Goal: Contribute content

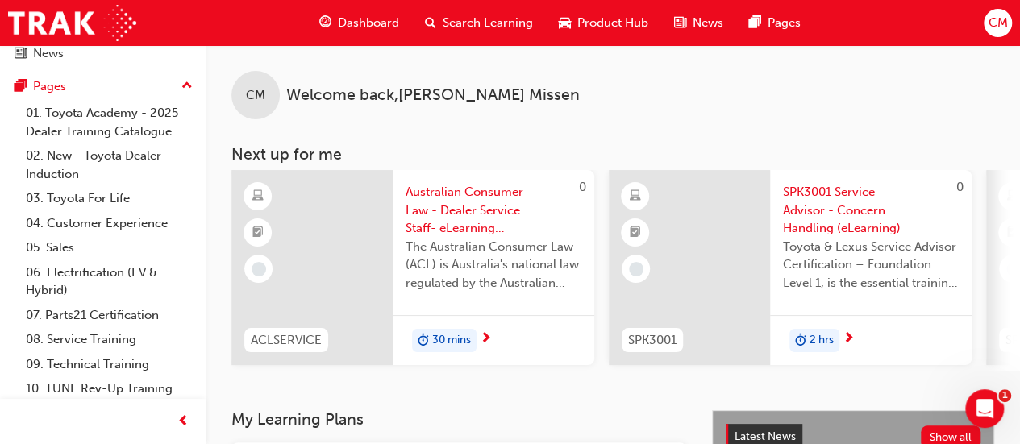
scroll to position [174, 0]
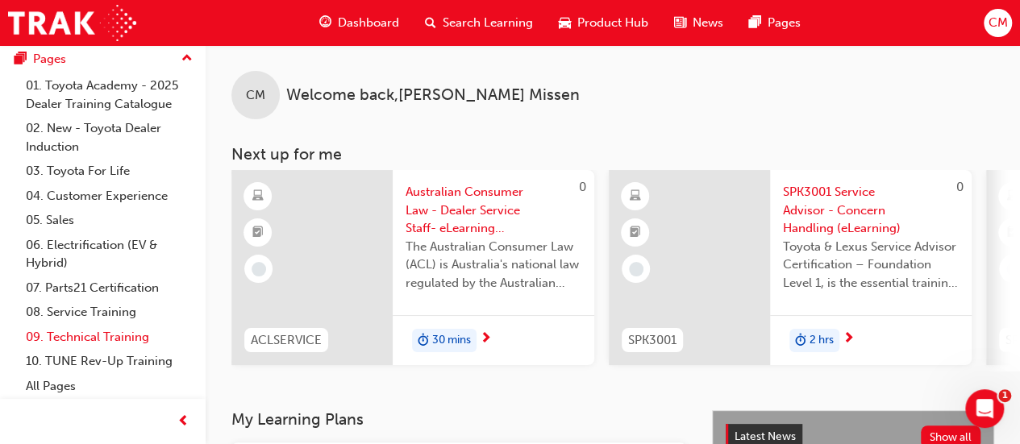
click at [85, 334] on link "09. Technical Training" at bounding box center [109, 337] width 180 height 25
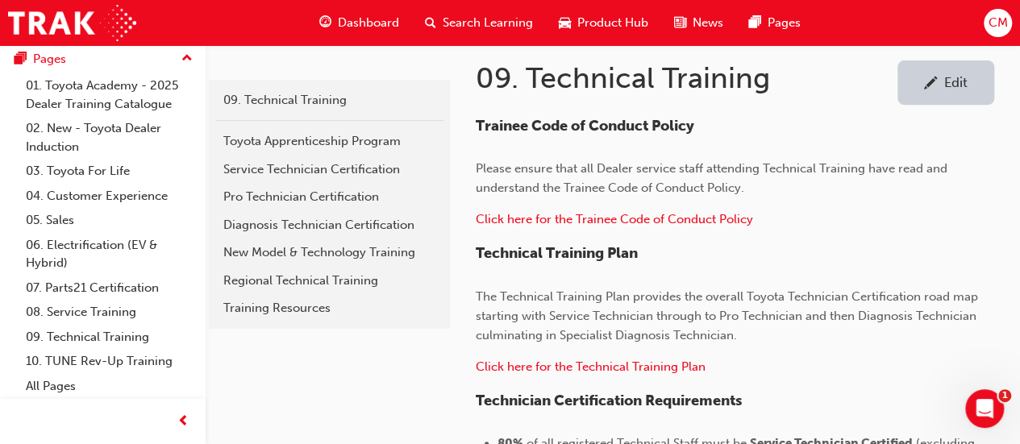
scroll to position [282, 0]
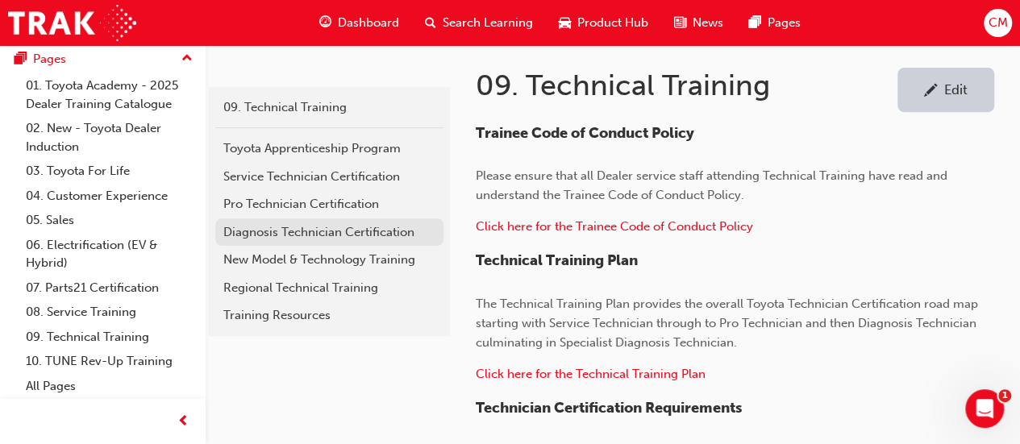
click at [245, 230] on div "Diagnosis Technician Certification" at bounding box center [329, 232] width 212 height 19
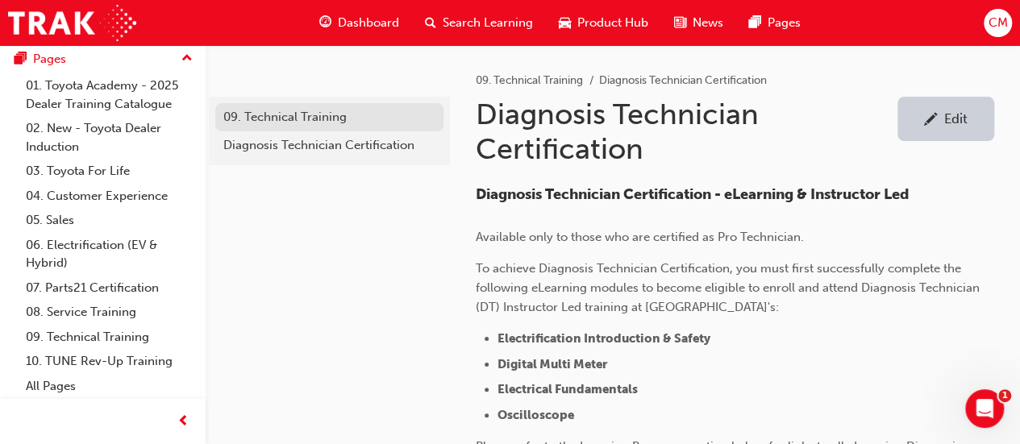
click at [268, 115] on div "09. Technical Training" at bounding box center [329, 117] width 212 height 19
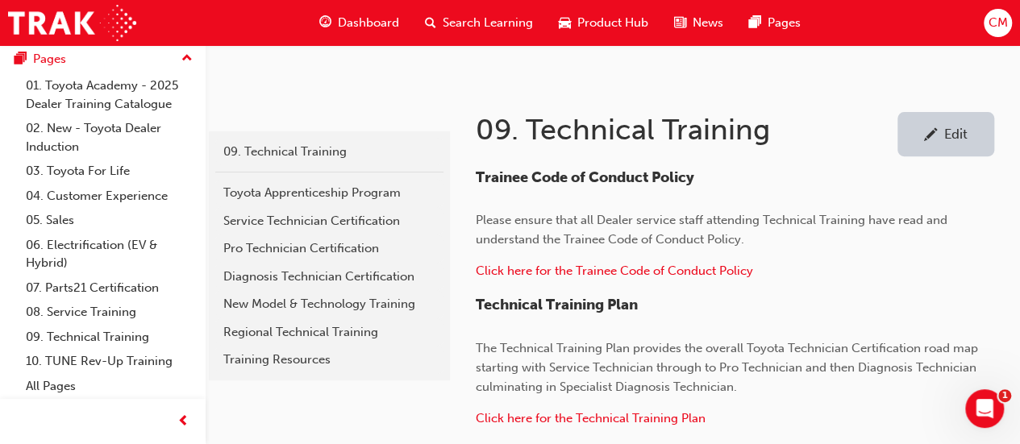
scroll to position [243, 0]
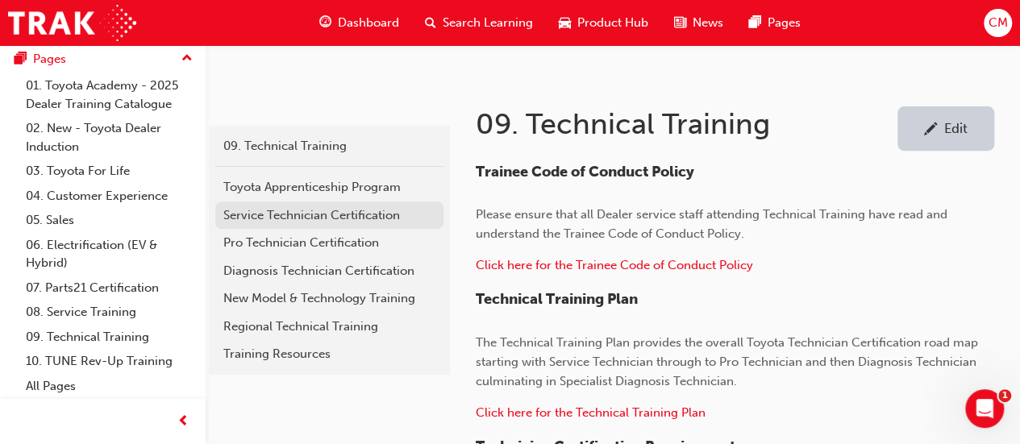
click at [318, 211] on div "Service Technician Certification" at bounding box center [329, 216] width 212 height 19
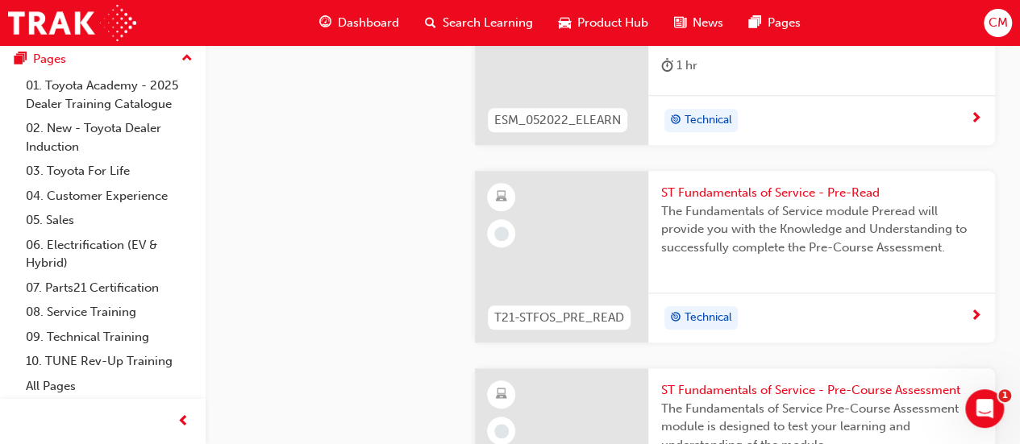
scroll to position [716, 0]
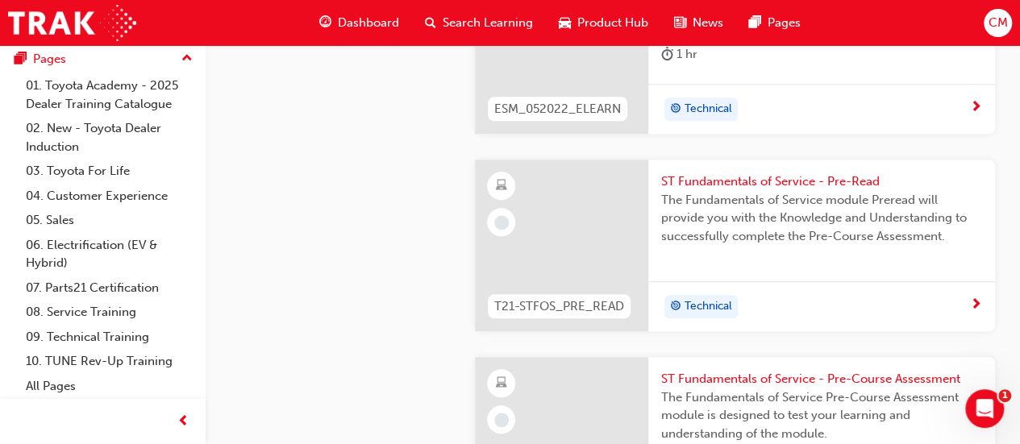
click at [711, 178] on span "ST Fundamentals of Service - Pre-Read" at bounding box center [821, 182] width 321 height 19
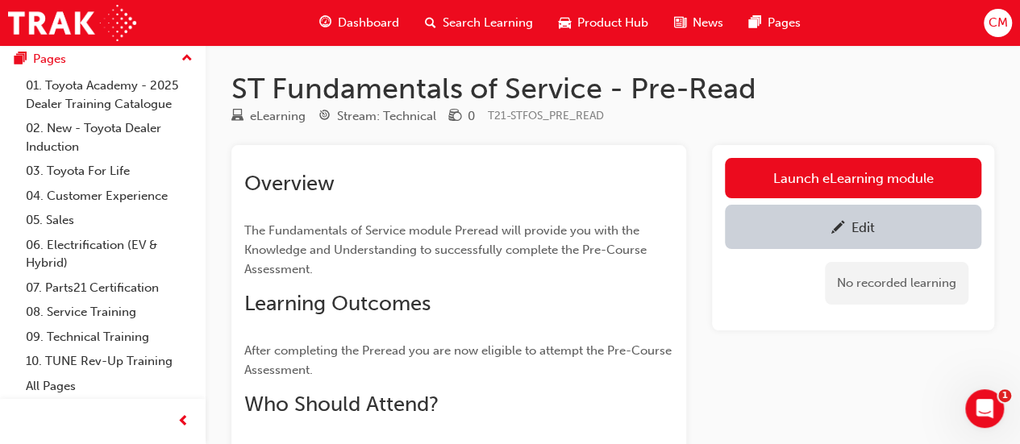
click at [853, 228] on div "Edit" at bounding box center [863, 227] width 23 height 16
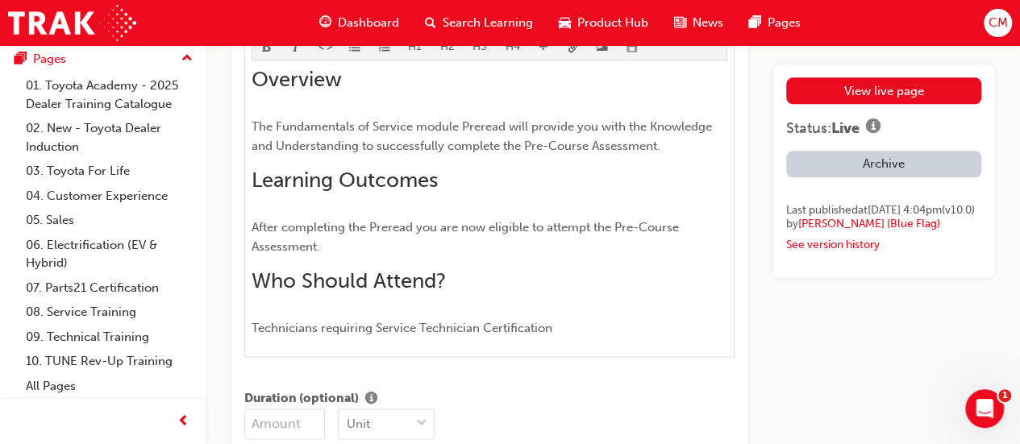
scroll to position [912, 0]
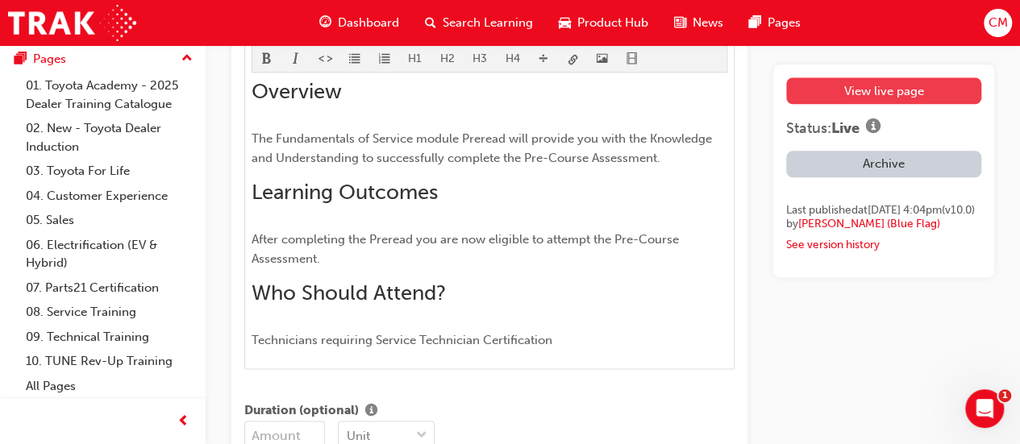
click at [845, 86] on link "View live page" at bounding box center [883, 90] width 195 height 27
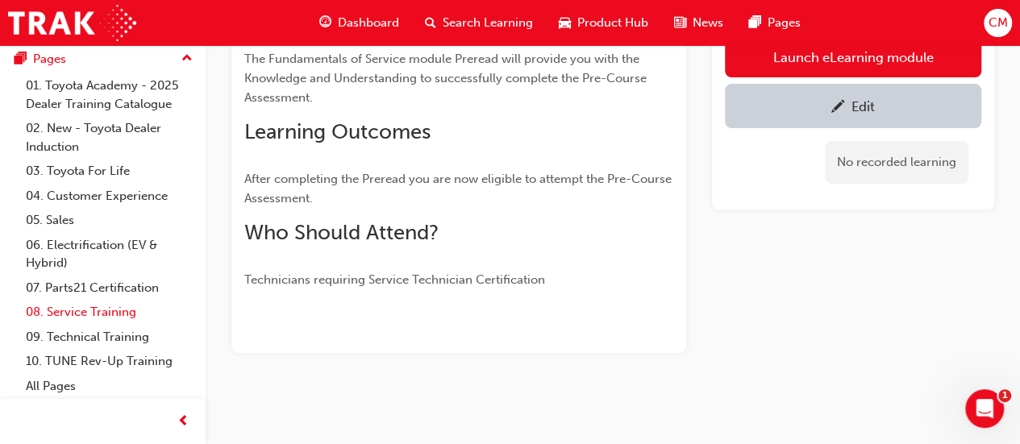
click at [74, 313] on link "08. Service Training" at bounding box center [109, 312] width 180 height 25
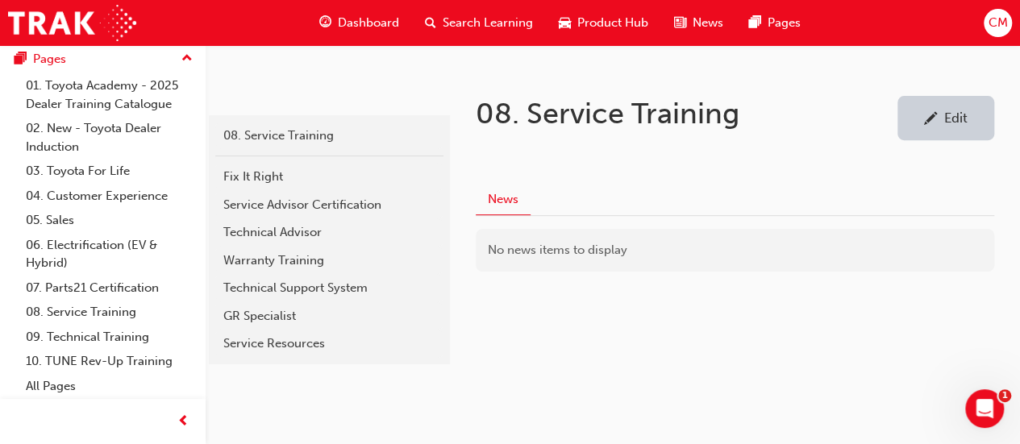
scroll to position [277, 0]
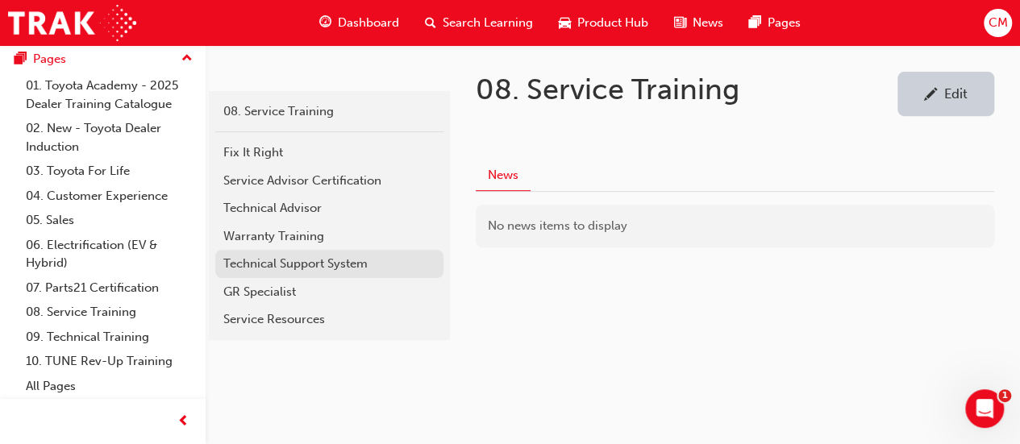
click at [257, 262] on div "Technical Support System" at bounding box center [329, 264] width 212 height 19
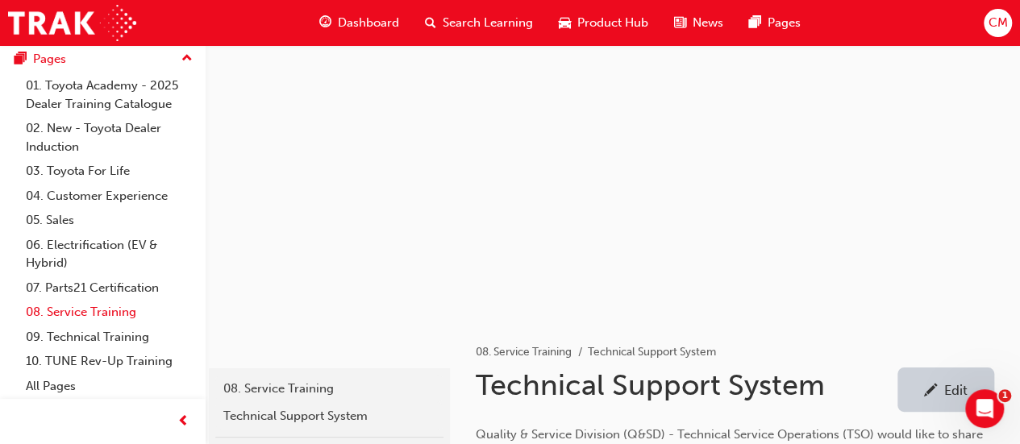
click at [73, 311] on link "08. Service Training" at bounding box center [109, 312] width 180 height 25
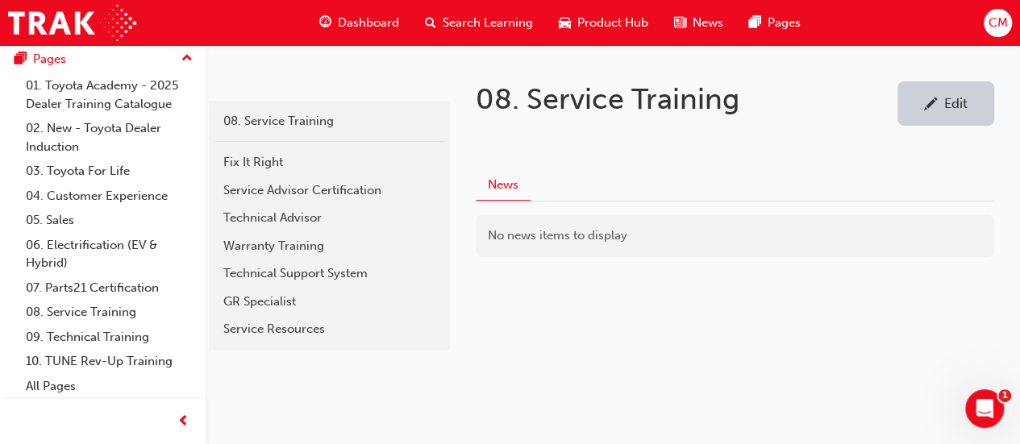
scroll to position [274, 0]
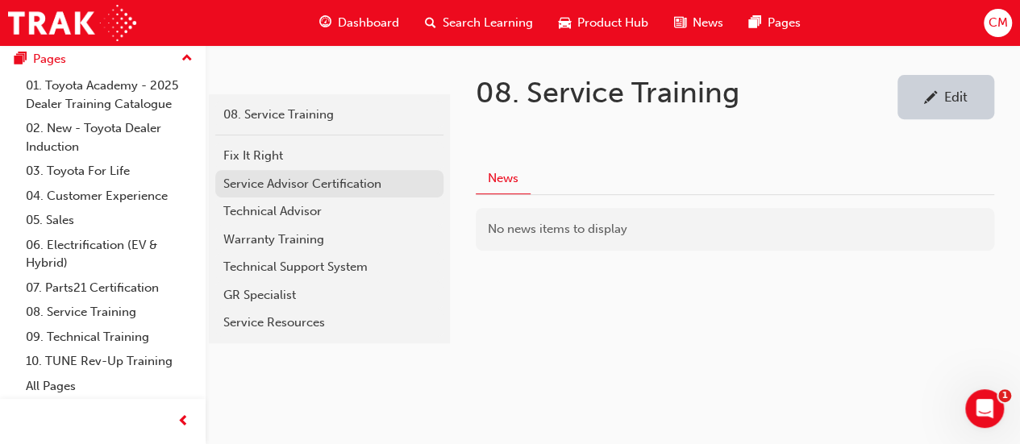
click at [261, 178] on div "Service Advisor Certification" at bounding box center [329, 184] width 212 height 19
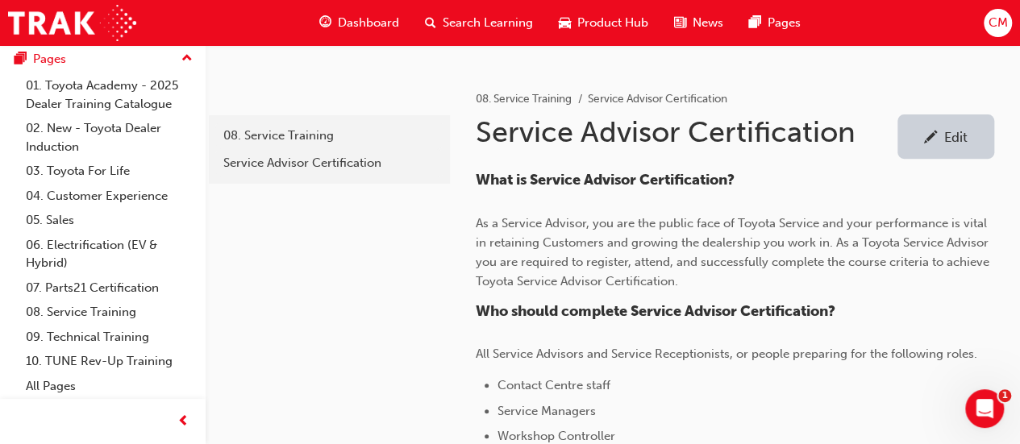
scroll to position [238, 0]
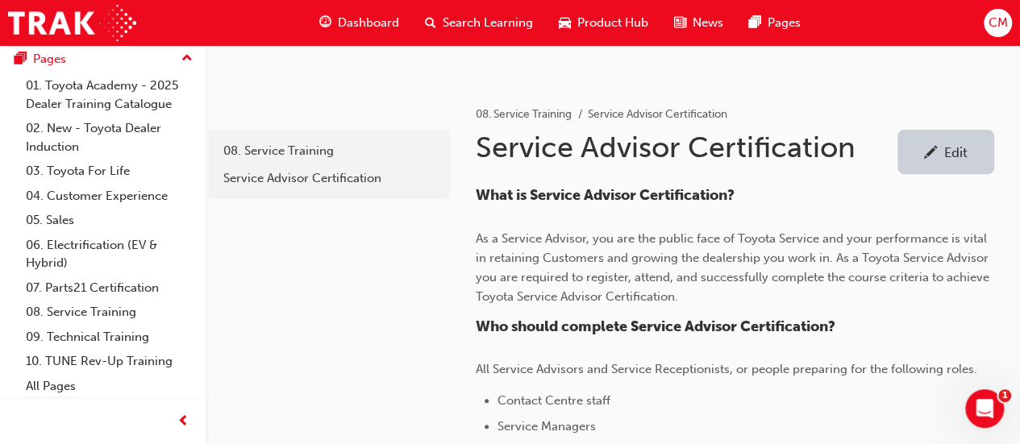
click at [962, 151] on div "Edit" at bounding box center [956, 152] width 23 height 16
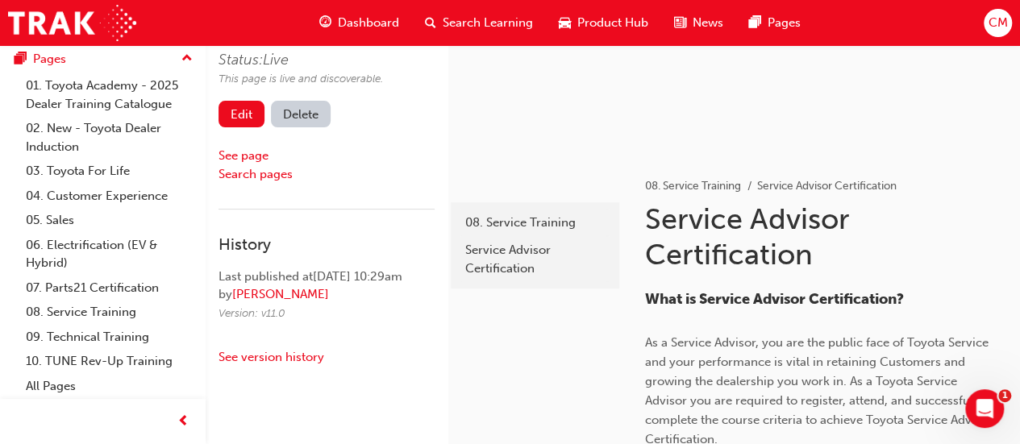
scroll to position [238, 0]
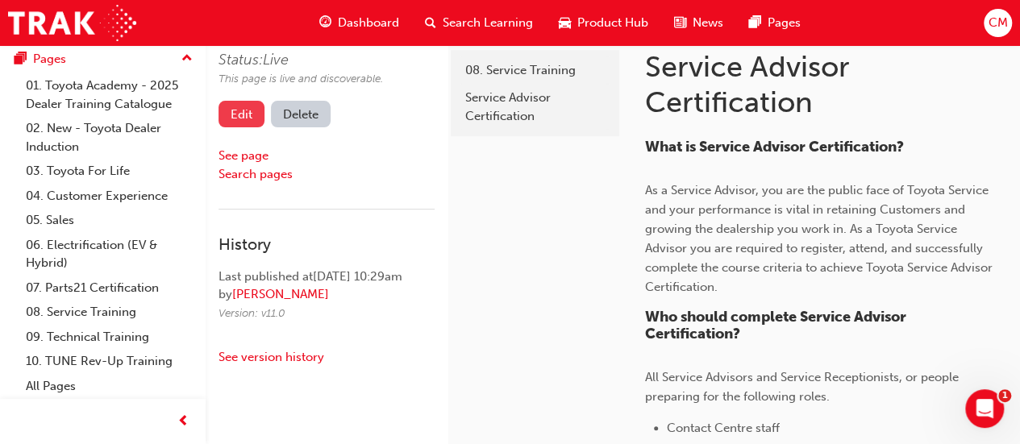
click at [247, 118] on link "Edit" at bounding box center [242, 114] width 46 height 27
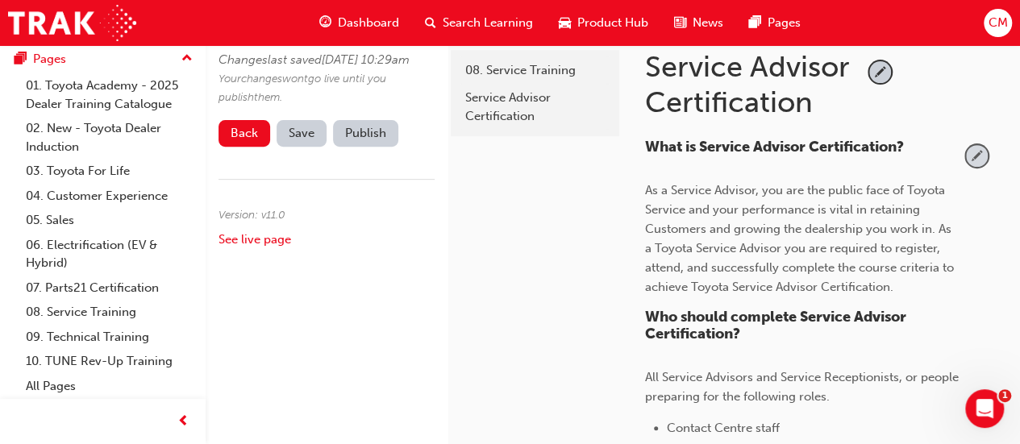
click at [979, 157] on span "pencil-icon" at bounding box center [977, 156] width 22 height 22
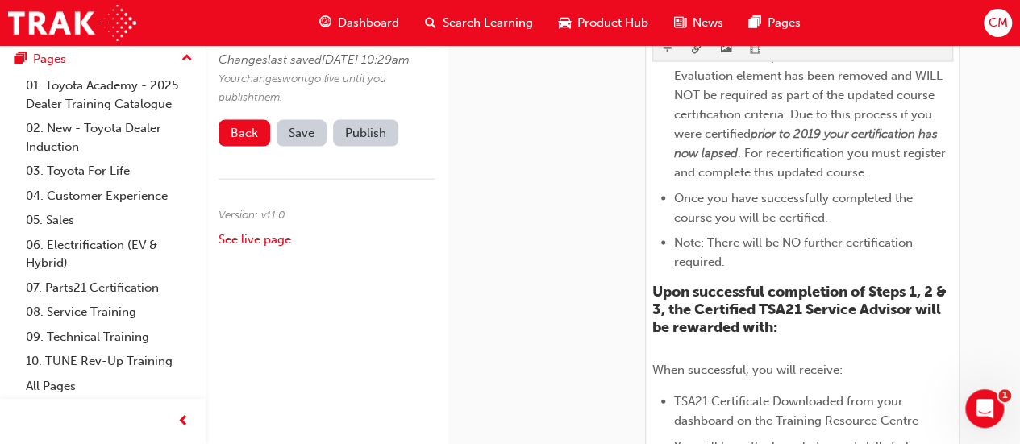
scroll to position [1661, 0]
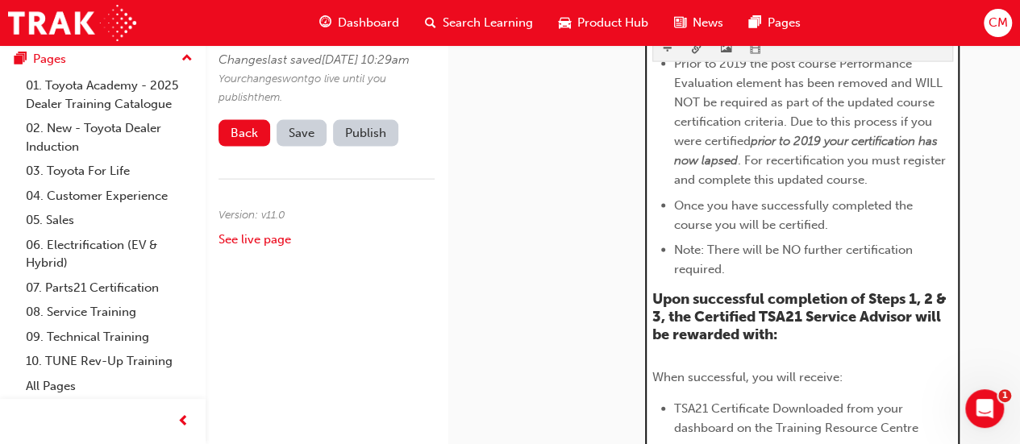
click at [816, 315] on span "Upon successful completion of Steps 1, 2 & 3, the Certified TSA21 Service Advis…" at bounding box center [802, 316] width 298 height 52
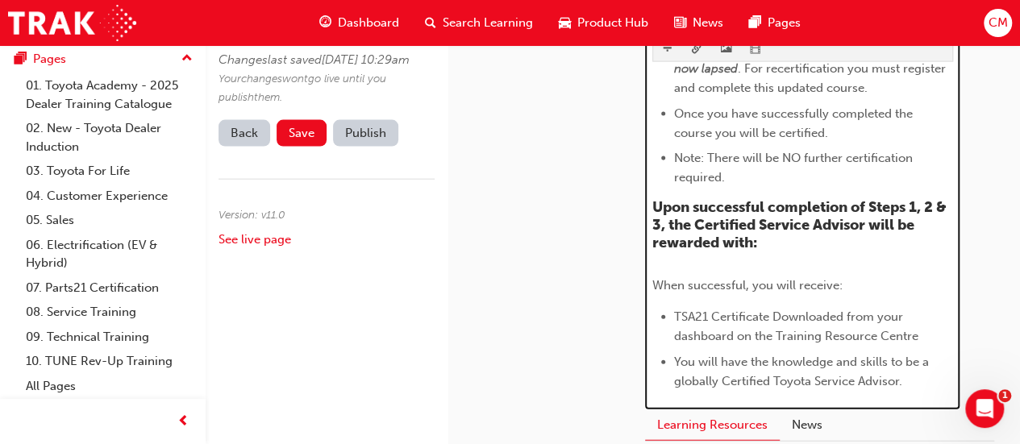
click at [816, 315] on span "TSA21 Certificate Downloaded from your dashboard on the Training Resource Centre" at bounding box center [796, 327] width 244 height 34
click at [853, 284] on p "When successful, you will receive:" at bounding box center [803, 285] width 301 height 19
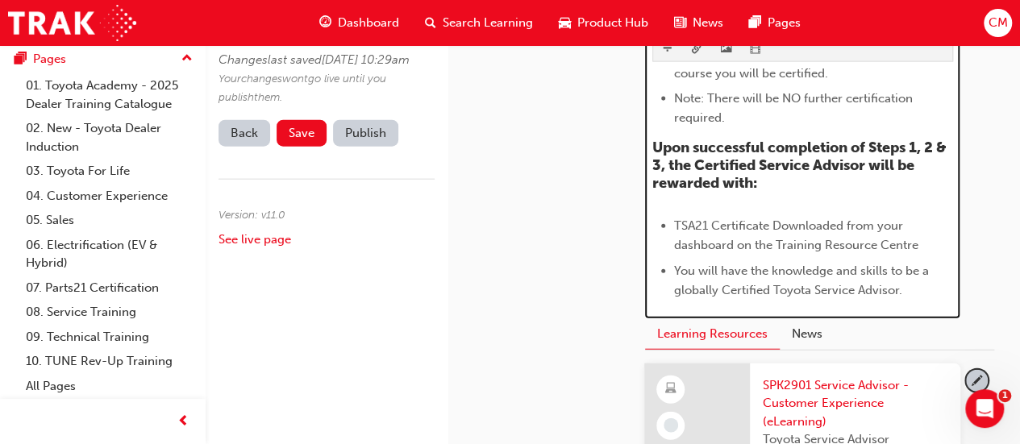
scroll to position [1771, 0]
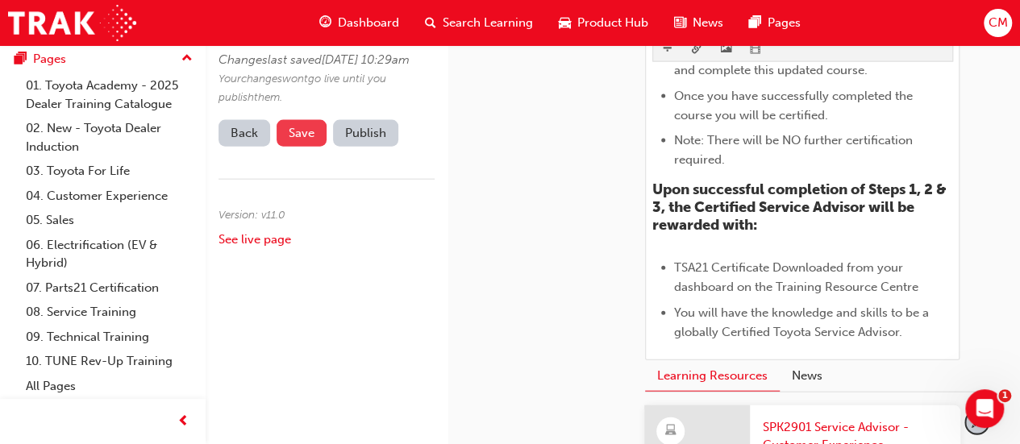
click at [300, 140] on span "Save" at bounding box center [302, 133] width 26 height 15
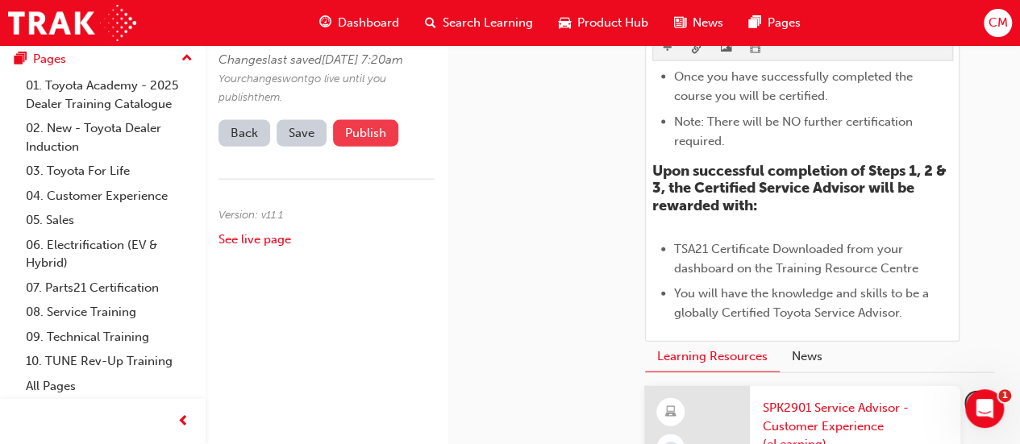
click at [350, 147] on button "Publish" at bounding box center [365, 133] width 65 height 27
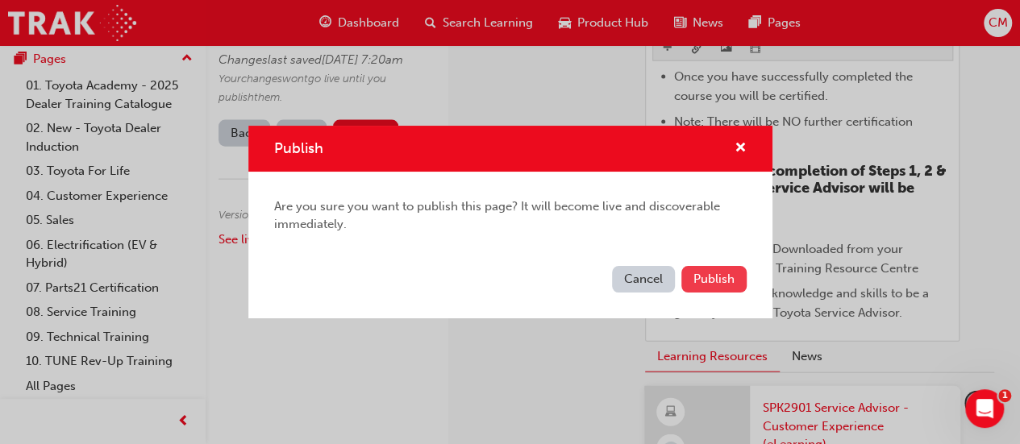
click at [699, 281] on span "Publish" at bounding box center [714, 279] width 41 height 15
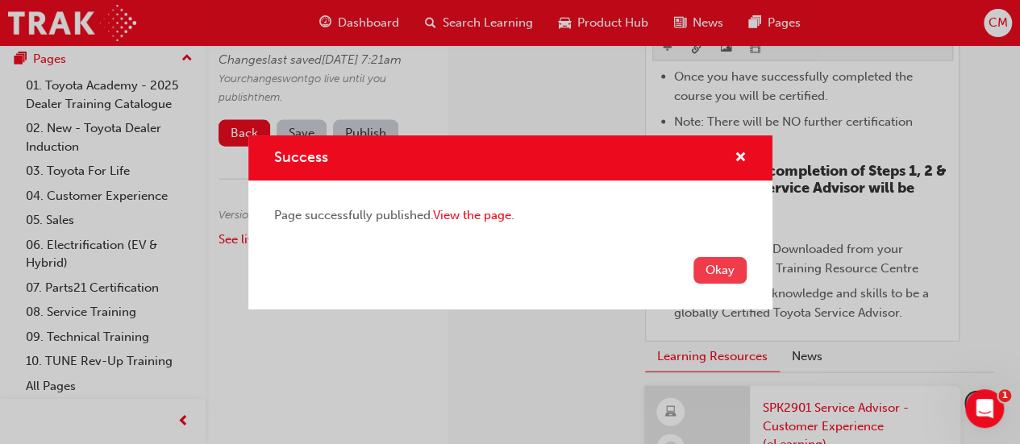
click at [716, 273] on button "Okay" at bounding box center [720, 270] width 53 height 27
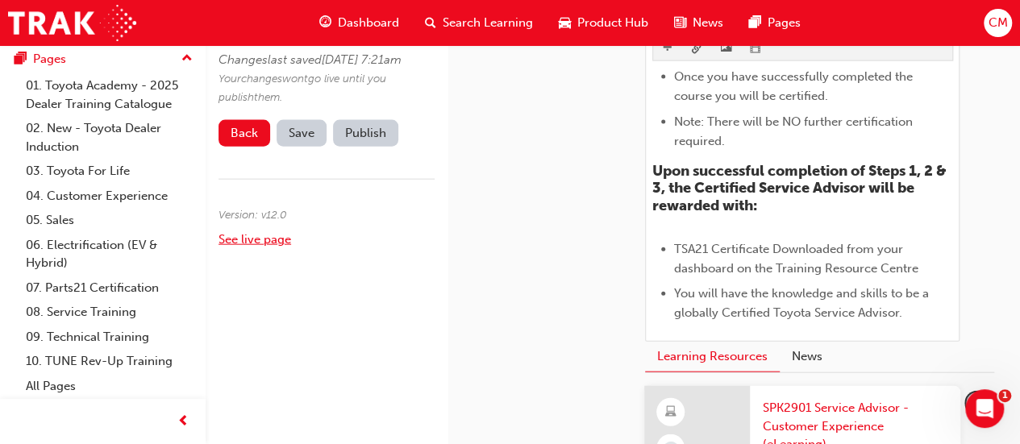
click at [268, 247] on link "See live page" at bounding box center [255, 239] width 73 height 15
